Goal: Find specific page/section: Find specific page/section

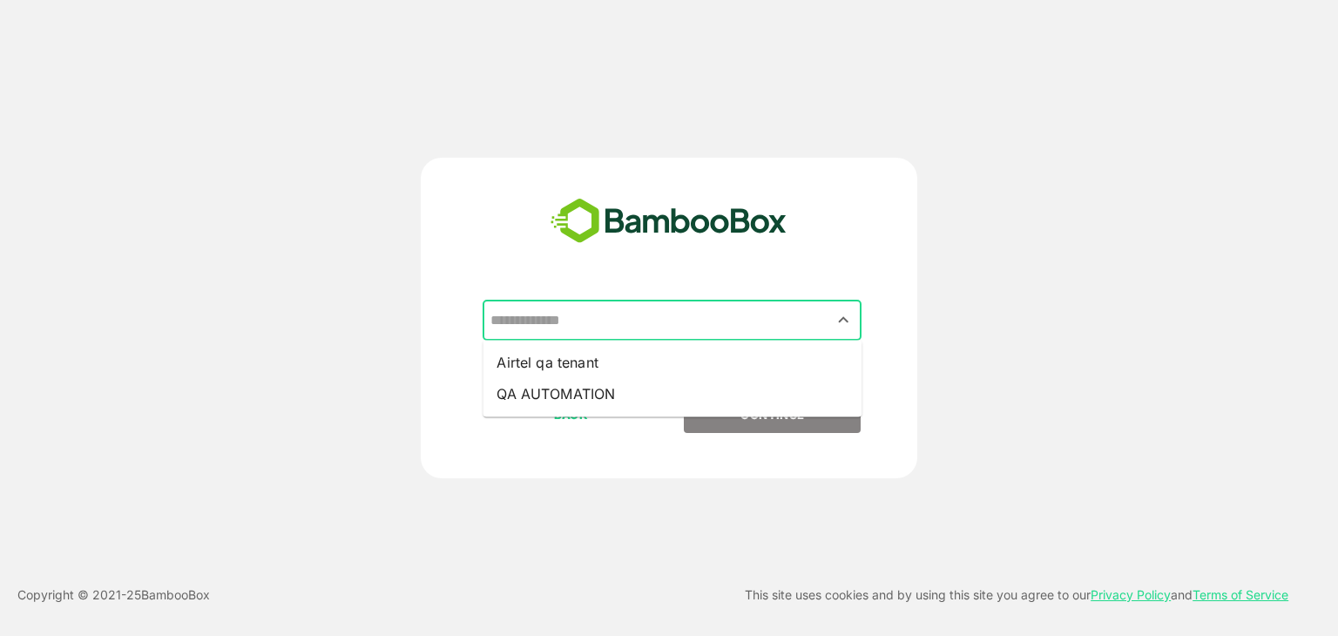
click at [676, 330] on input "text" at bounding box center [672, 320] width 372 height 33
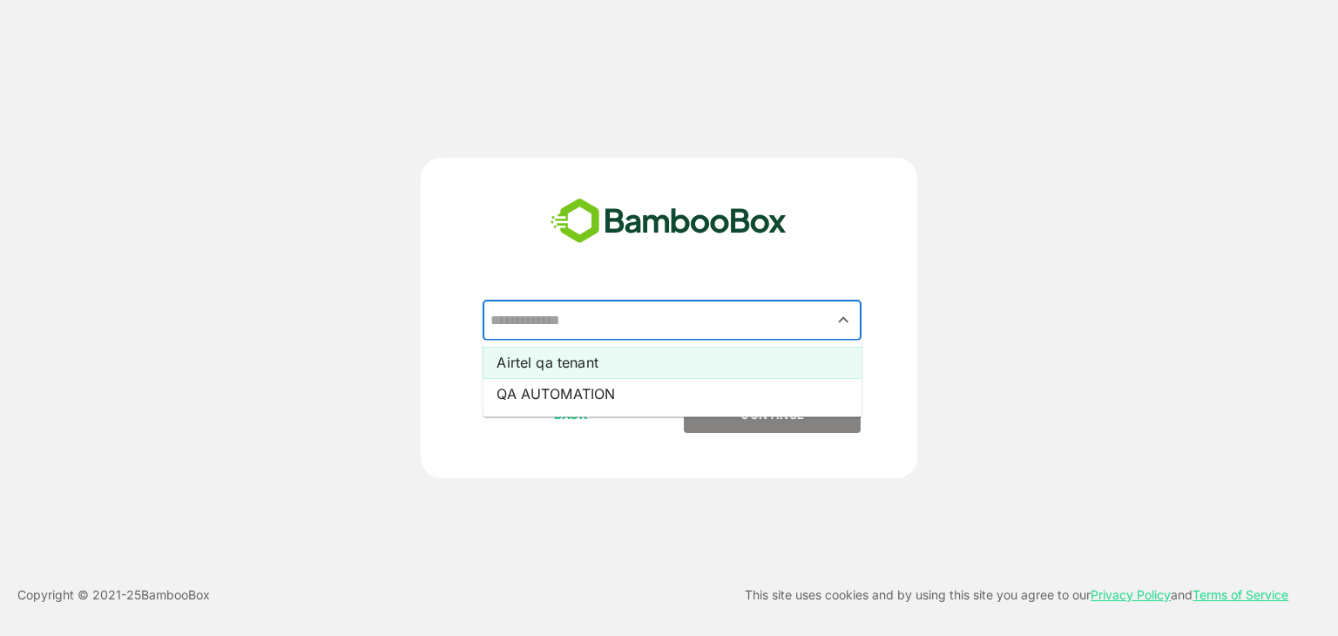
click at [626, 373] on li "Airtel qa tenant" at bounding box center [672, 362] width 379 height 31
type input "**********"
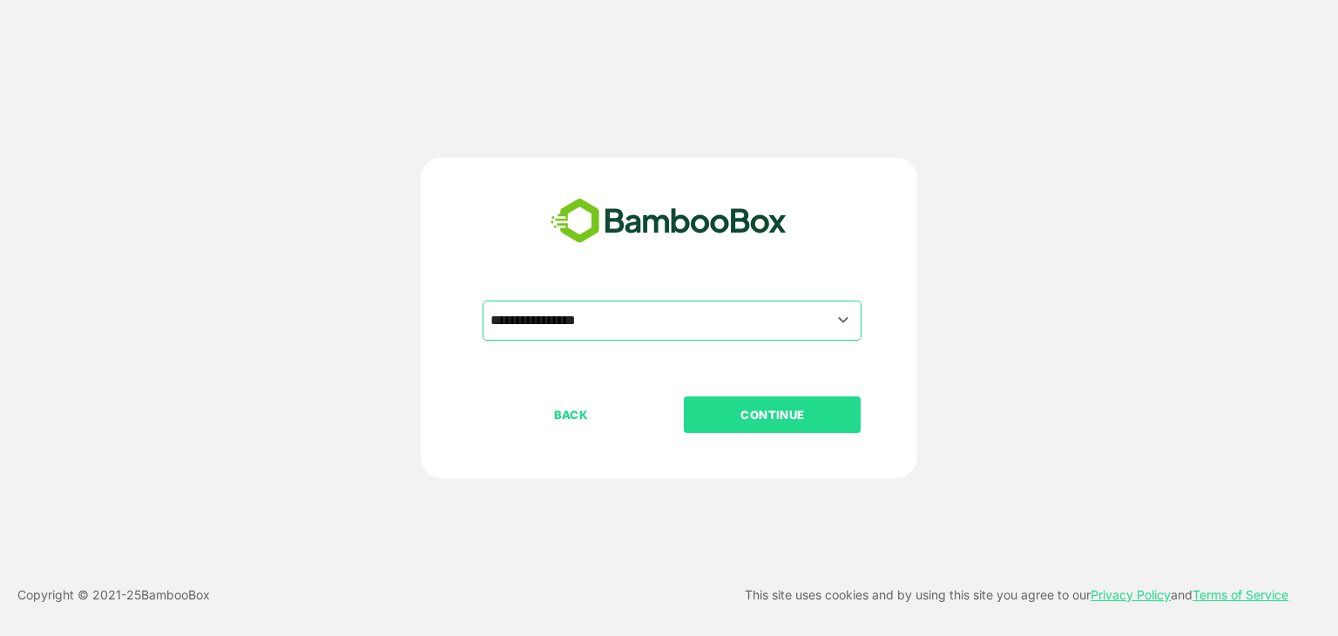
click at [738, 426] on button "CONTINUE" at bounding box center [772, 414] width 177 height 37
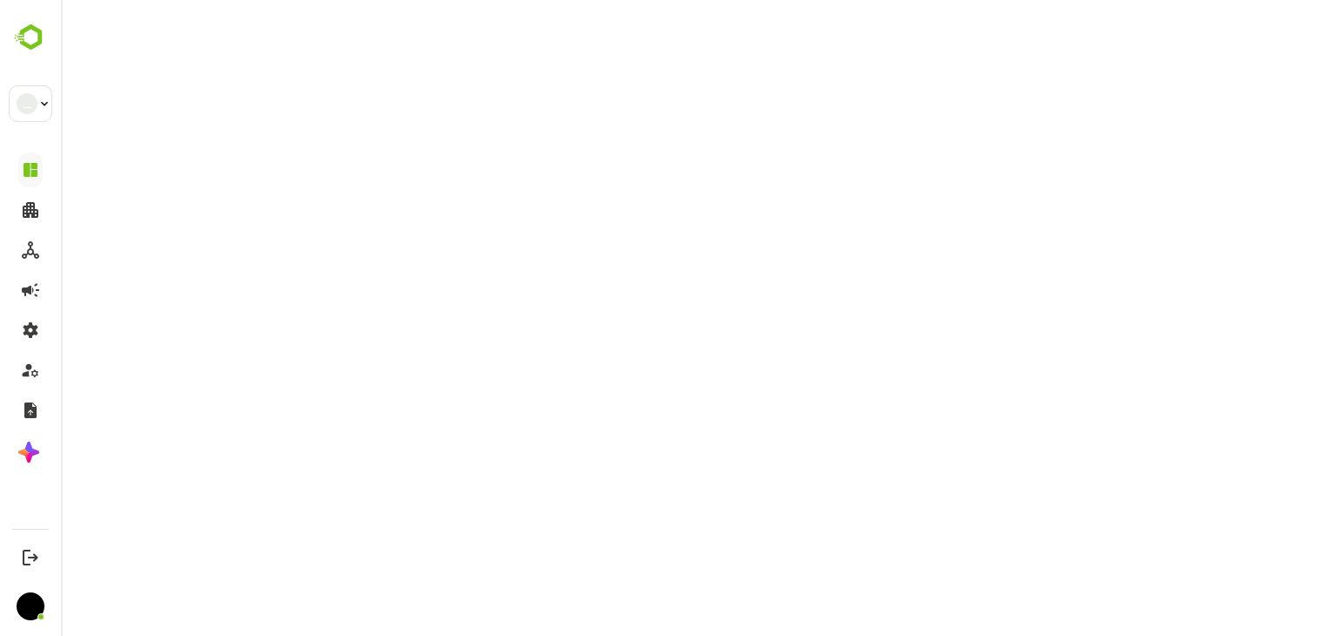
click at [738, 0] on html at bounding box center [699, 0] width 1277 height 0
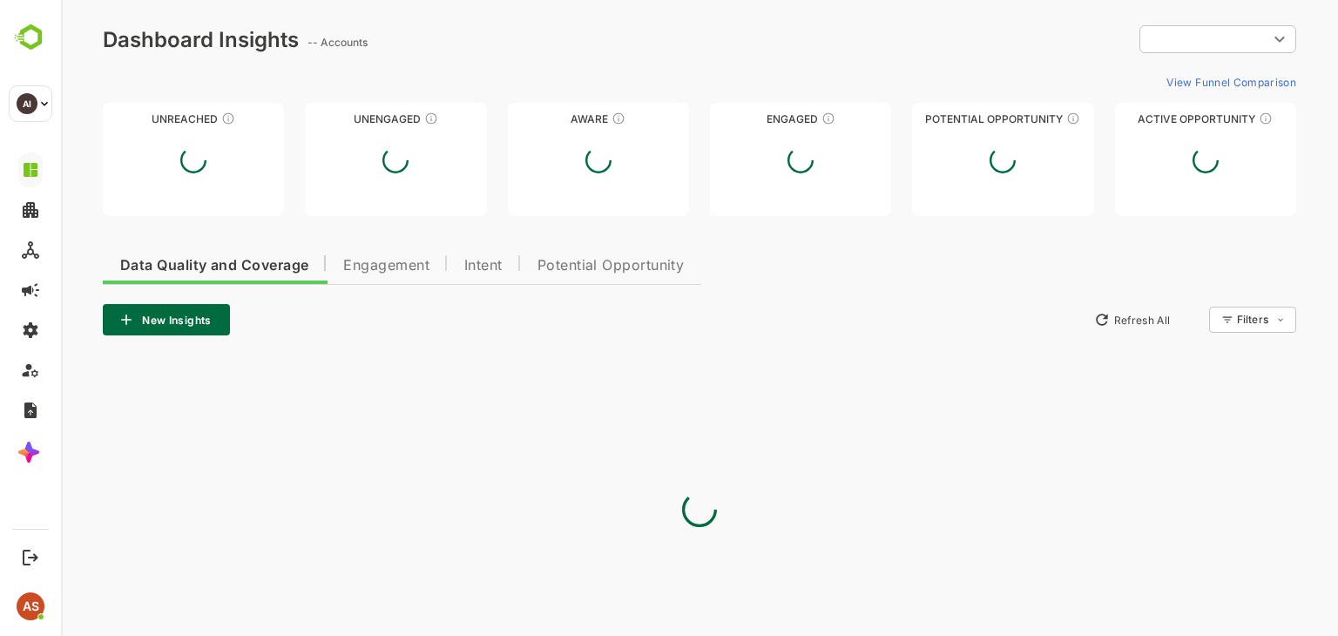
type input "**********"
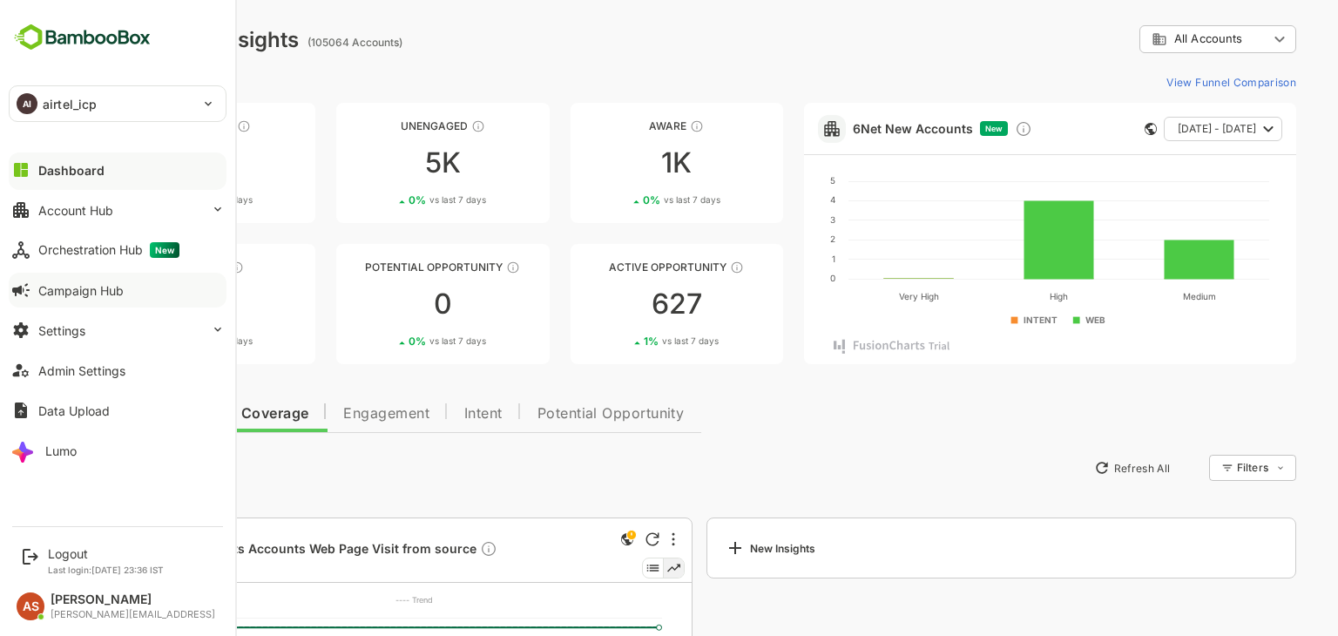
click at [70, 289] on div "Campaign Hub" at bounding box center [80, 290] width 85 height 15
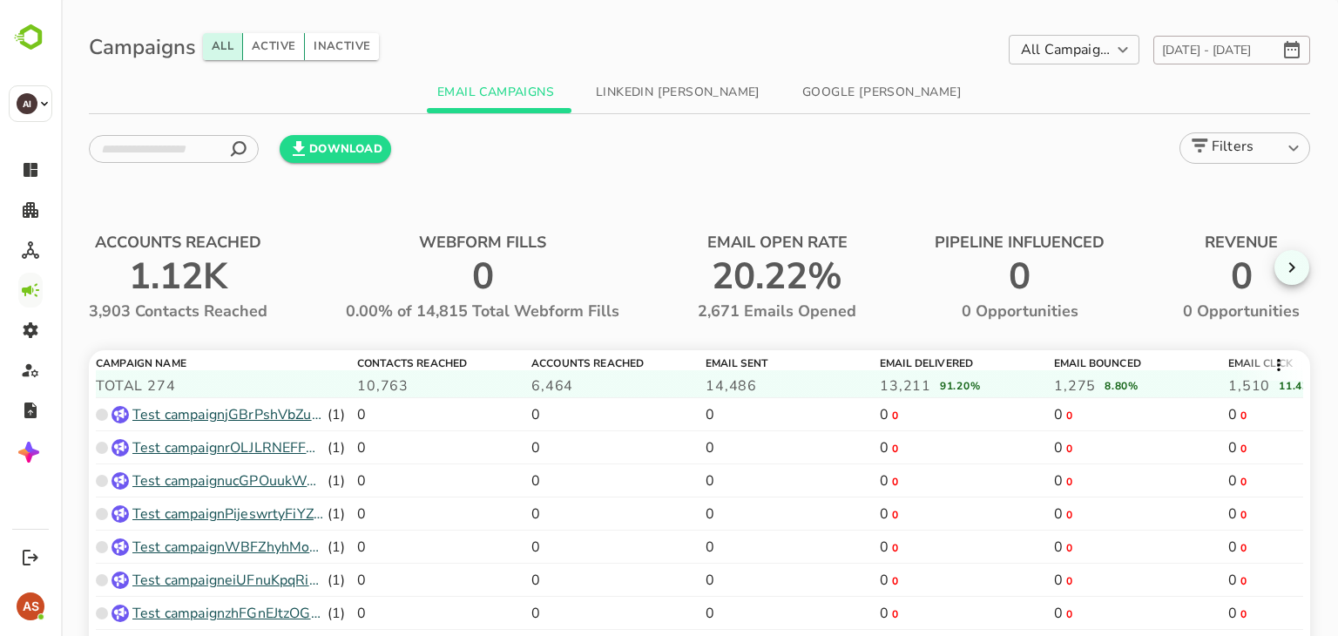
click at [392, 357] on span "Contacts Reached" at bounding box center [466, 361] width 218 height 17
click at [1105, 58] on body "**********" at bounding box center [699, 391] width 1277 height 782
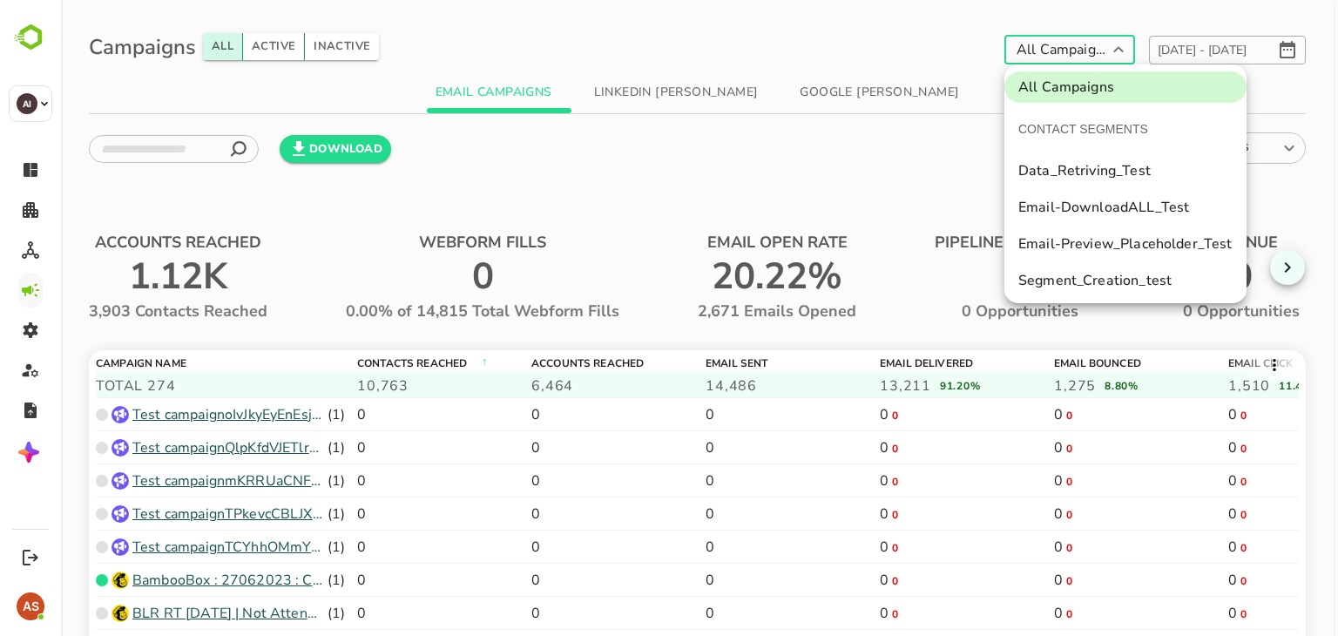
click at [1090, 128] on li "CONTACT SEGMENTS" at bounding box center [1126, 129] width 242 height 42
click at [1092, 177] on li "Data_Retriving_Test" at bounding box center [1126, 170] width 242 height 31
type input "**********"
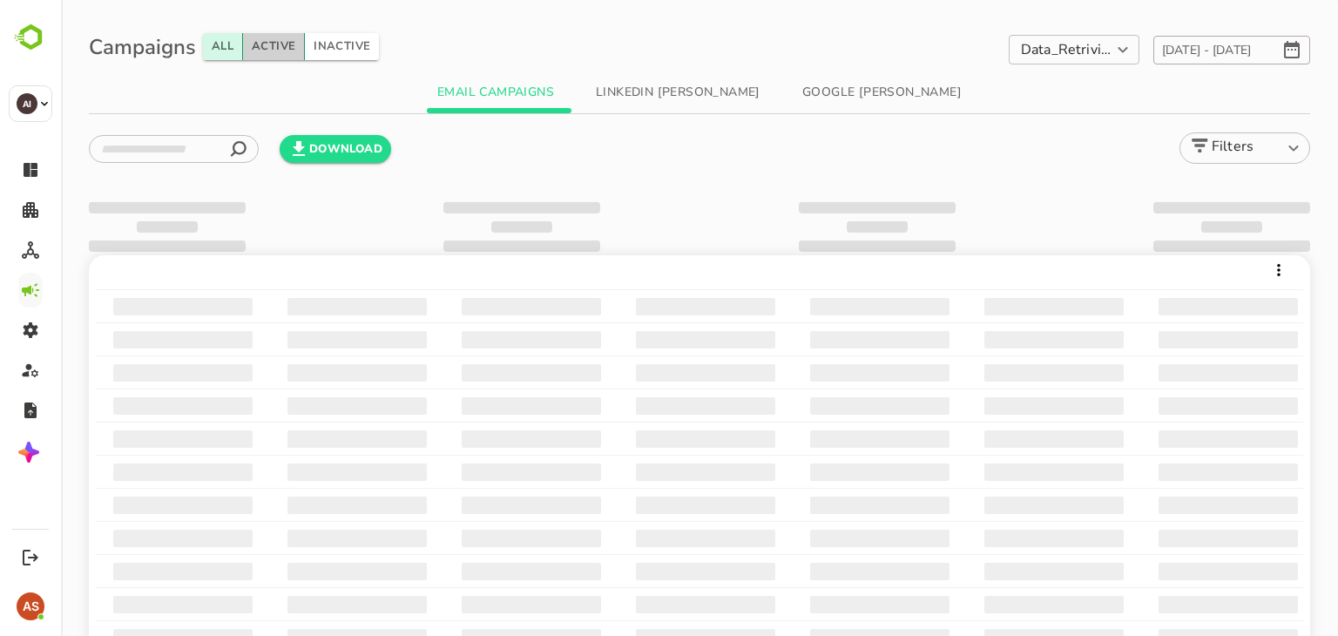
click at [281, 46] on button "Active" at bounding box center [274, 46] width 62 height 27
click at [1273, 265] on icon at bounding box center [1279, 270] width 12 height 12
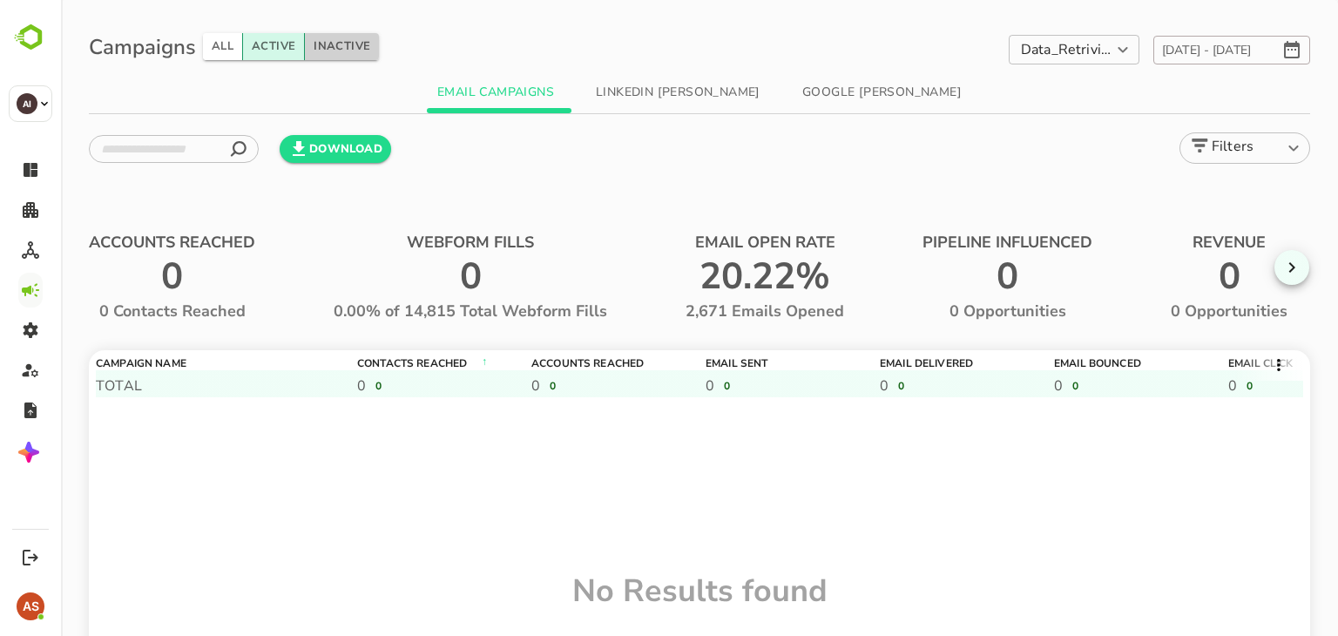
click at [370, 48] on button "Inactive" at bounding box center [342, 46] width 74 height 27
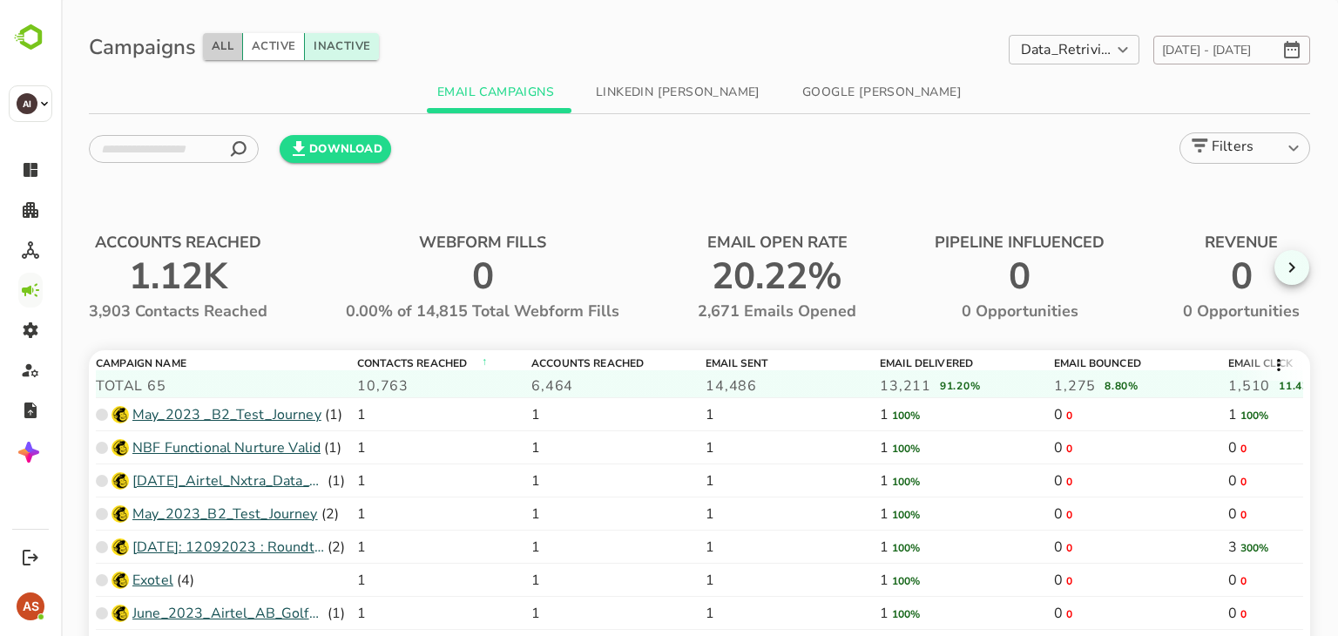
click at [216, 41] on button "All" at bounding box center [223, 46] width 40 height 27
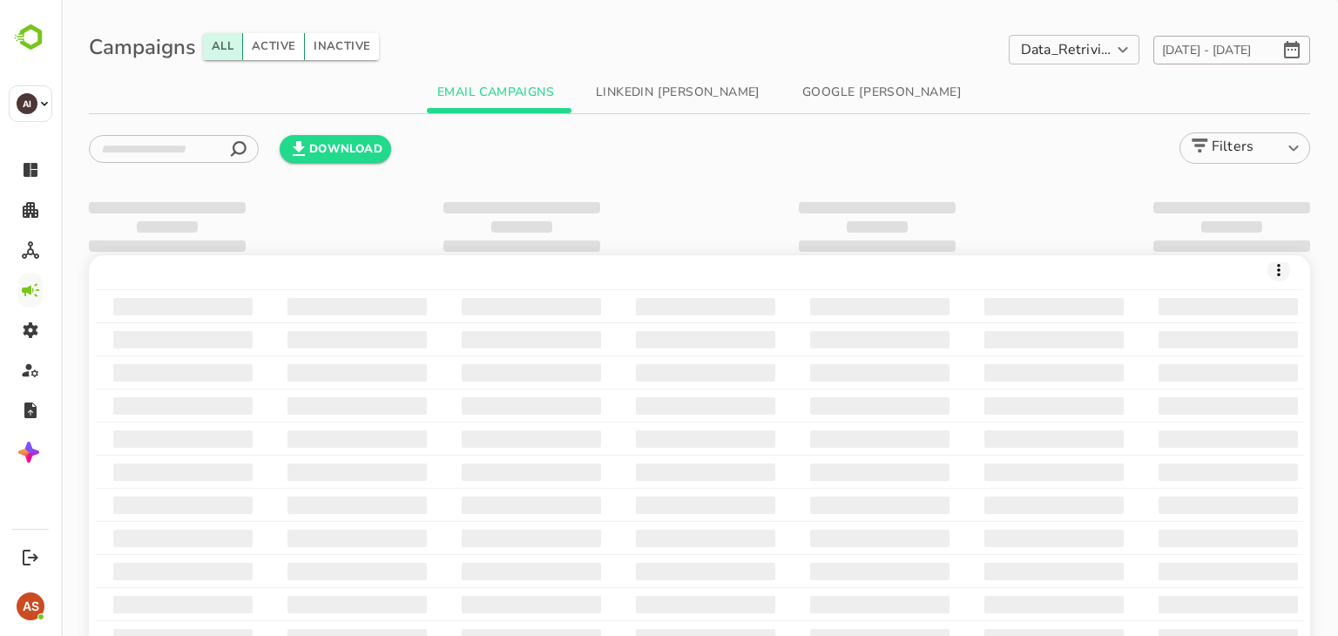
click at [1277, 269] on icon at bounding box center [1278, 270] width 3 height 12
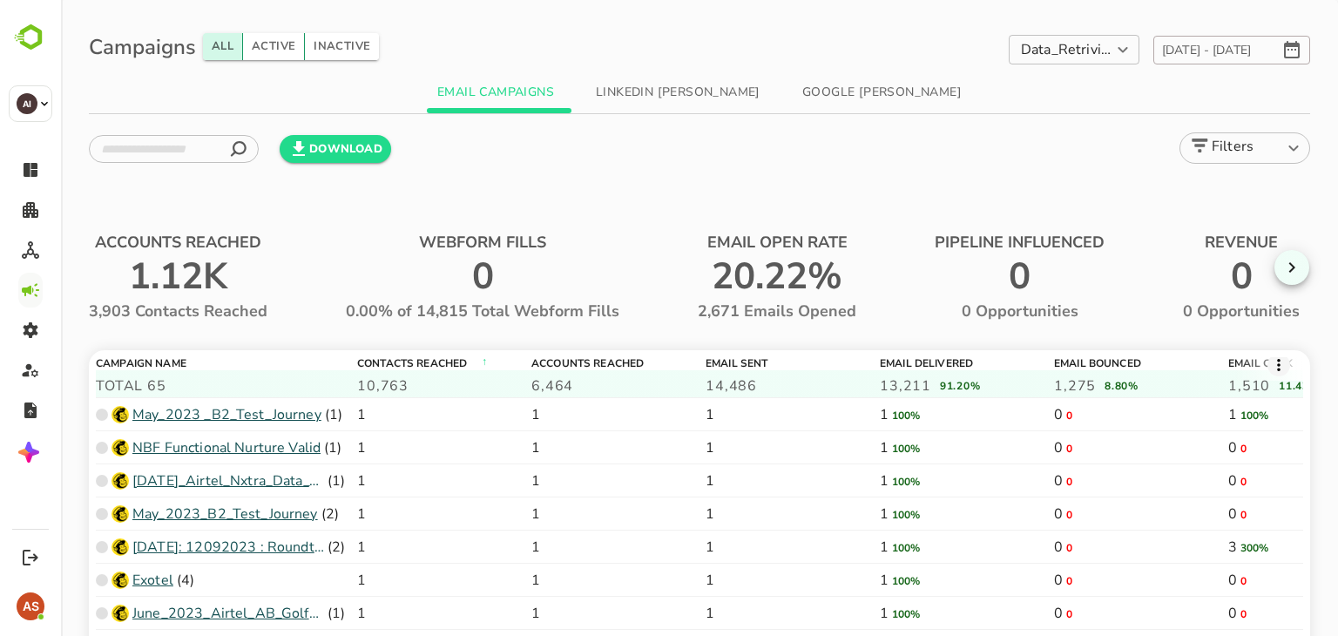
click at [1273, 363] on icon at bounding box center [1279, 365] width 12 height 12
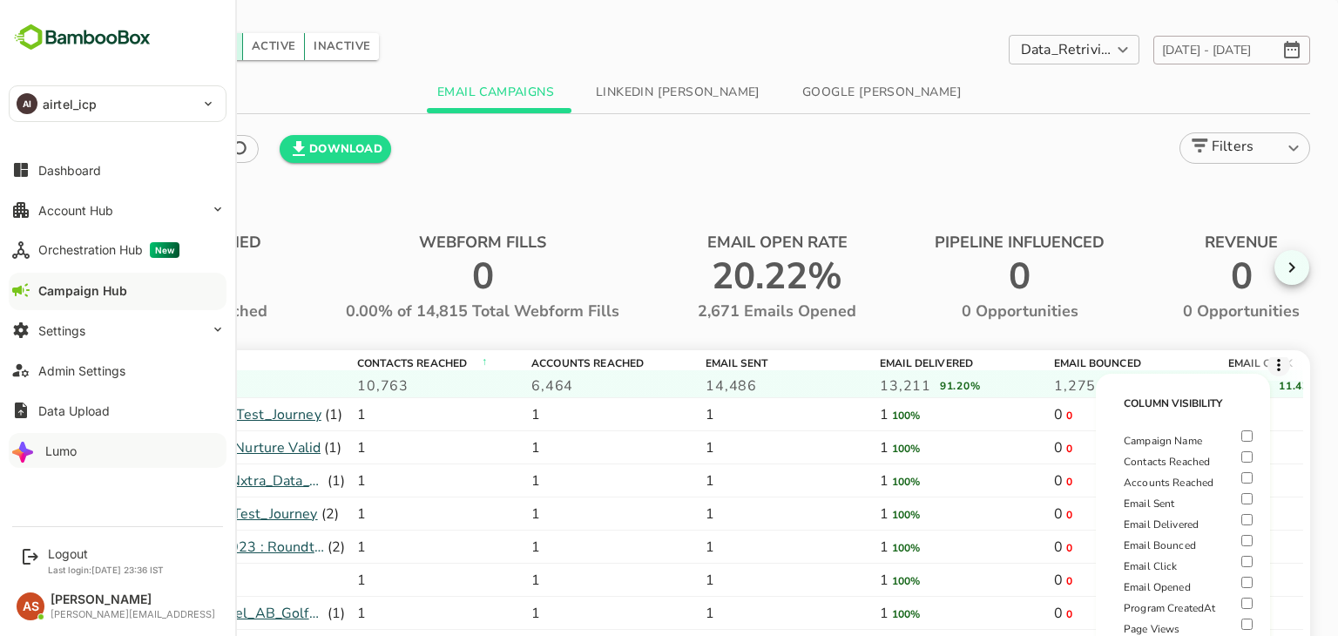
click at [74, 445] on div "Lumo" at bounding box center [60, 451] width 31 height 15
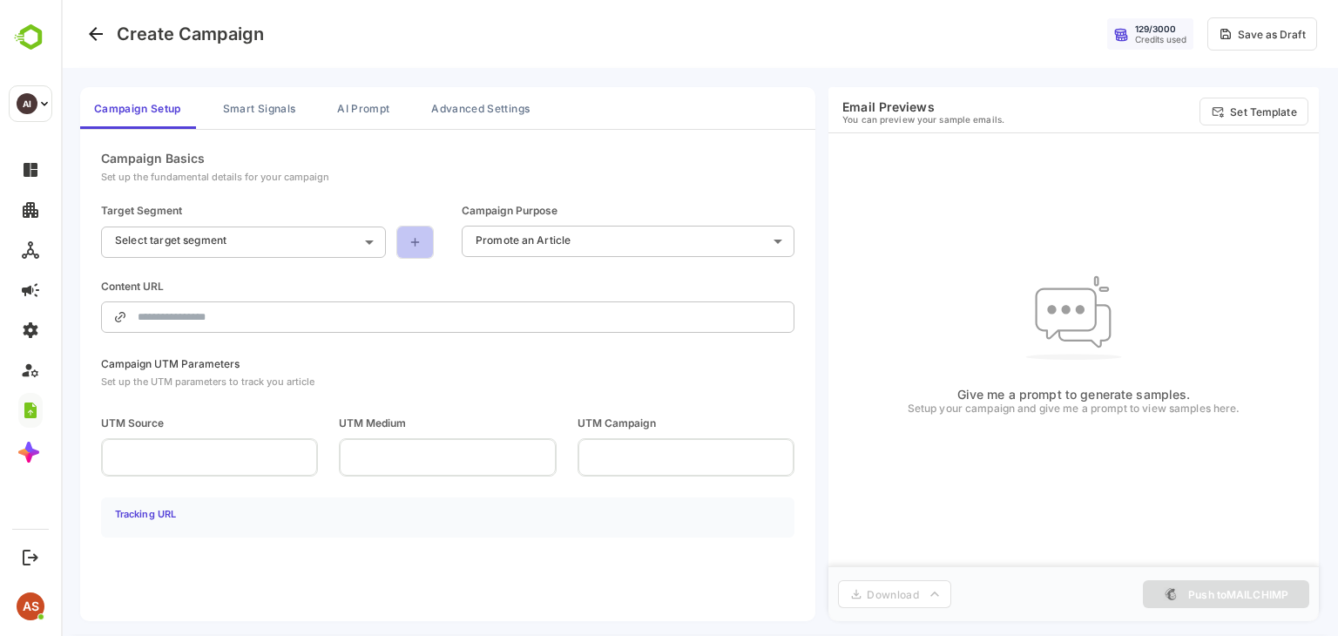
click at [429, 247] on link at bounding box center [414, 242] width 37 height 33
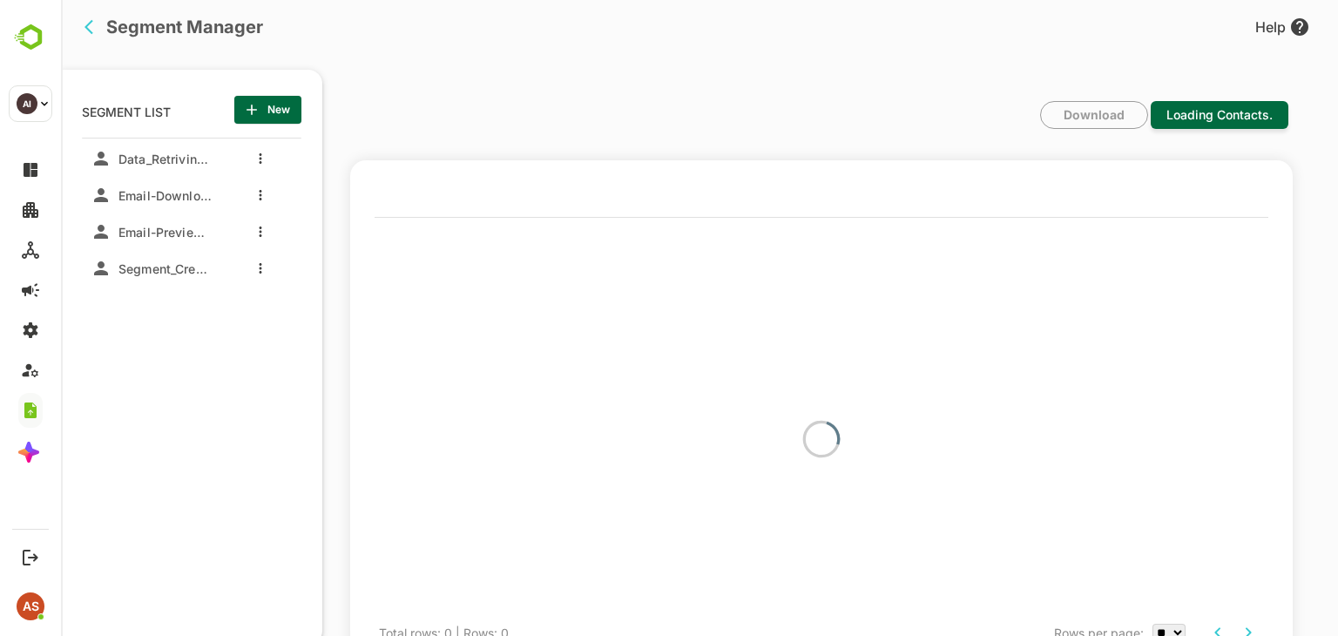
scroll to position [42, 0]
click at [92, 24] on icon "back" at bounding box center [93, 26] width 17 height 17
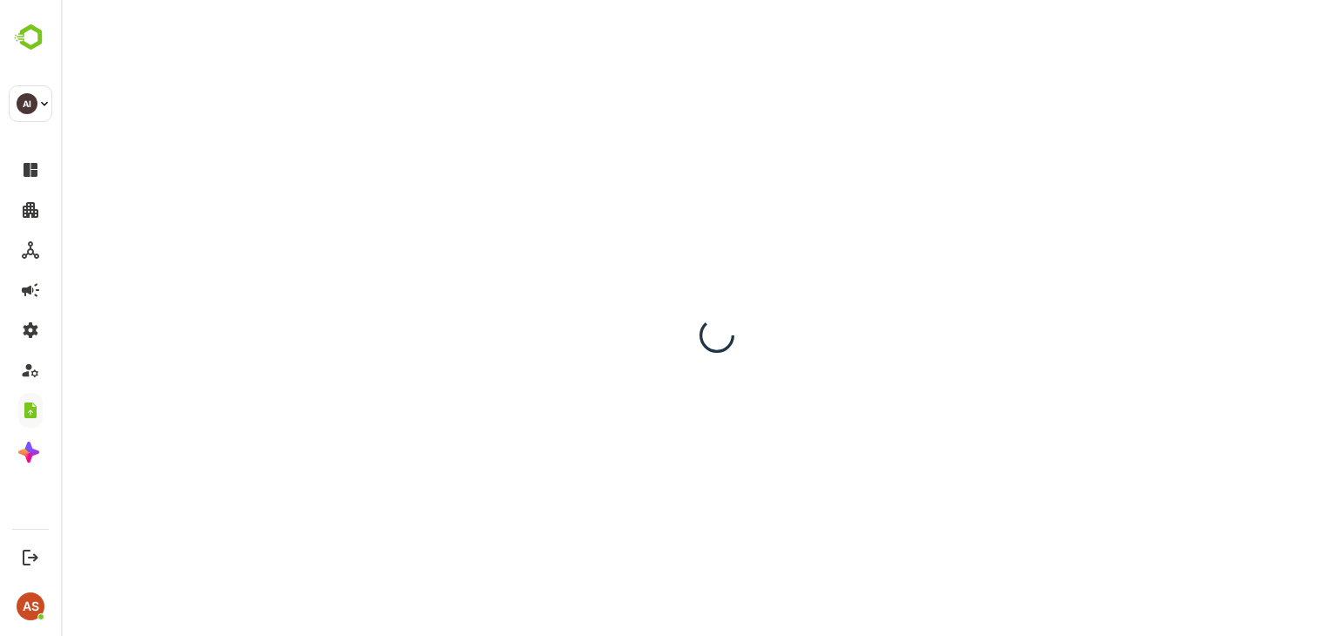
scroll to position [0, 0]
